Goal: Find specific page/section: Find specific page/section

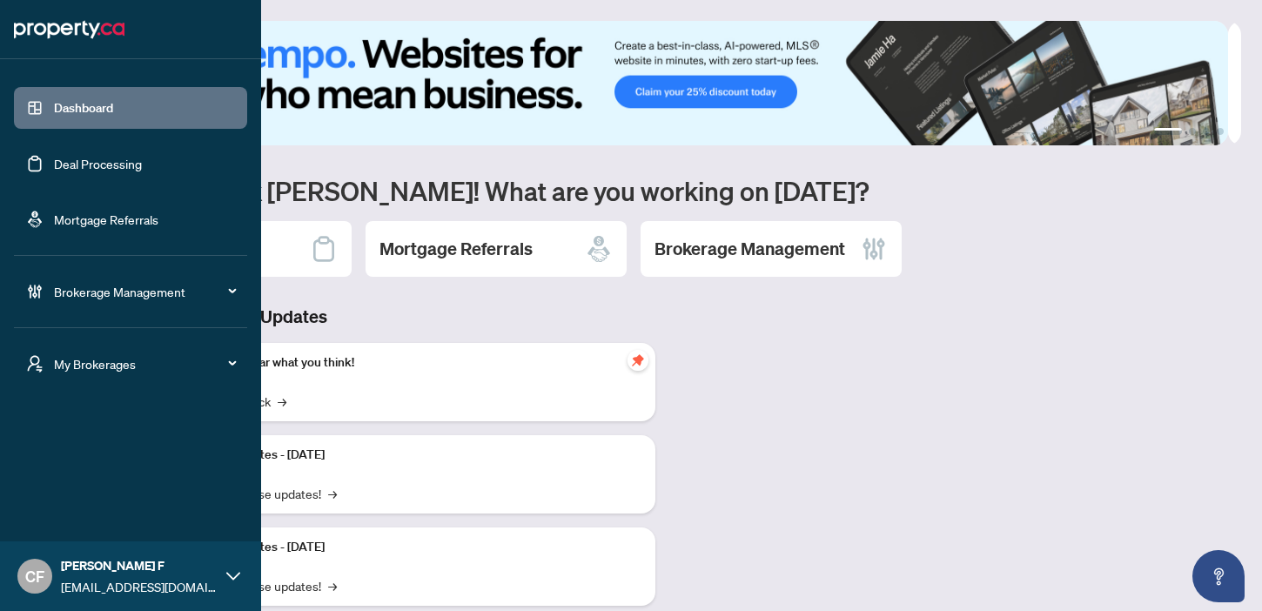
click at [110, 365] on span "My Brokerages" at bounding box center [144, 363] width 181 height 19
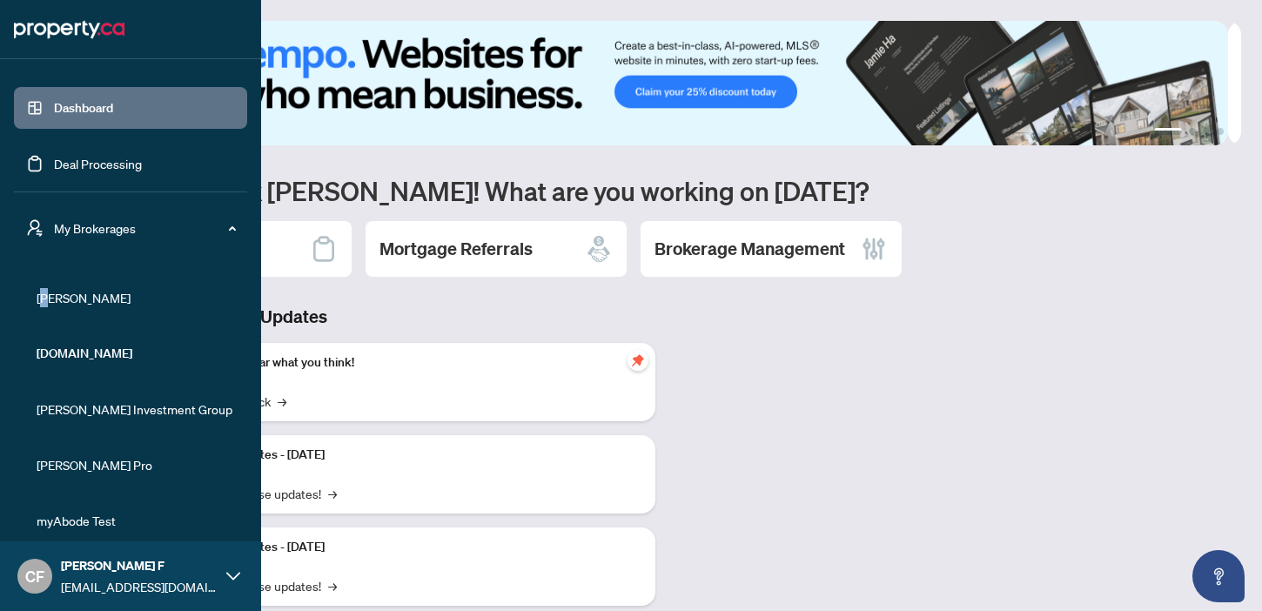
click at [44, 294] on span "[PERSON_NAME]" at bounding box center [136, 297] width 198 height 19
